Goal: Find contact information: Find contact information

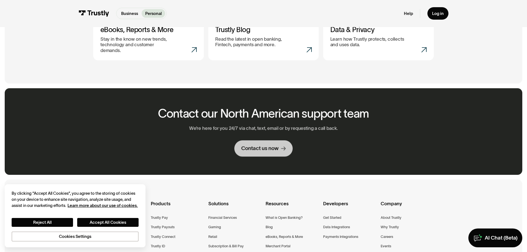
scroll to position [387, 0]
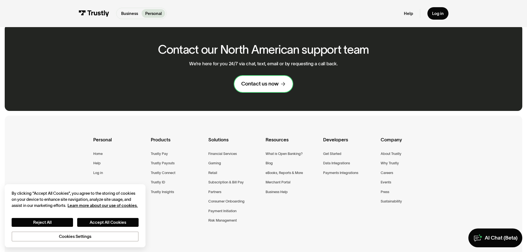
click at [266, 80] on div "Contact us now" at bounding box center [259, 83] width 37 height 7
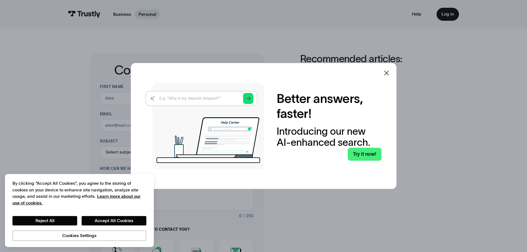
click at [386, 73] on icon at bounding box center [386, 73] width 7 height 7
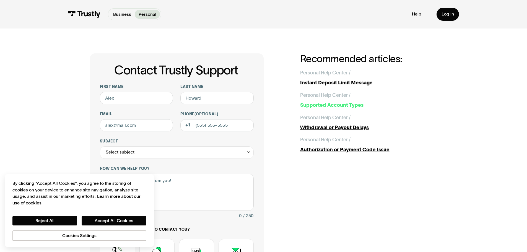
click at [353, 106] on div "Supported Account Types" at bounding box center [368, 104] width 137 height 7
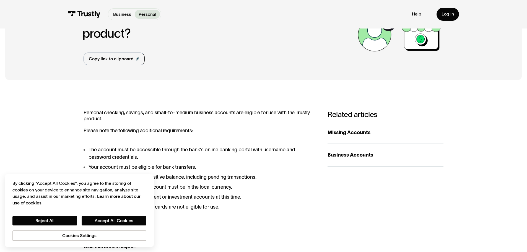
scroll to position [138, 0]
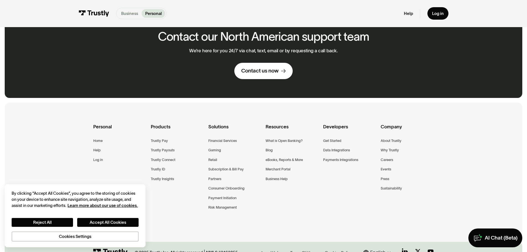
scroll to position [387, 0]
